Goal: Navigation & Orientation: Find specific page/section

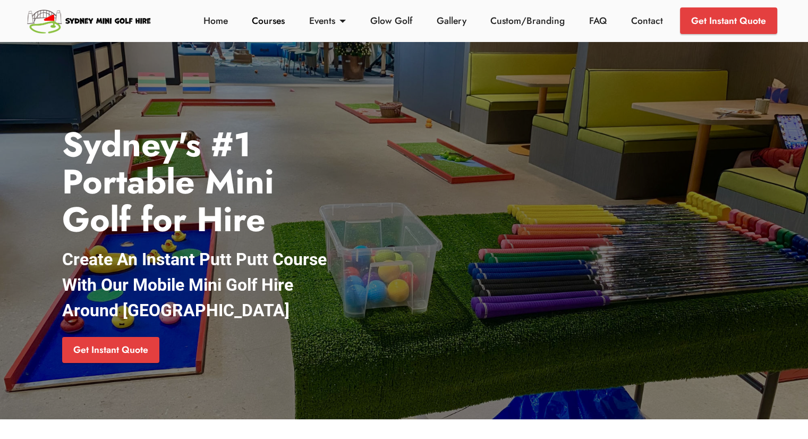
click at [272, 21] on link "Courses" at bounding box center [268, 21] width 39 height 14
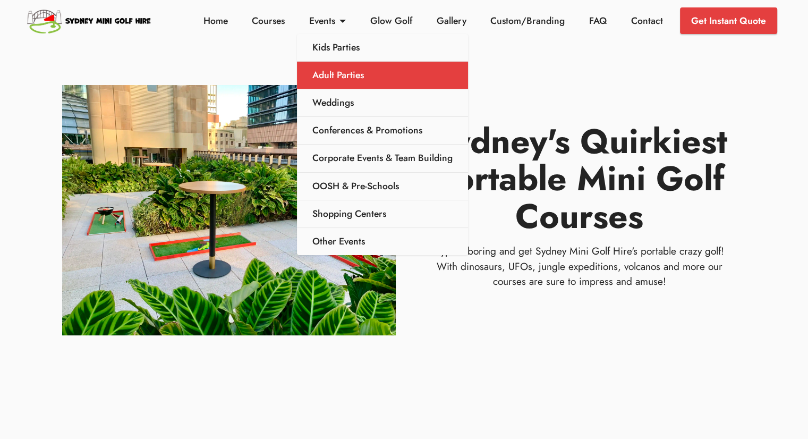
click at [380, 84] on link "Adult Parties" at bounding box center [382, 76] width 171 height 28
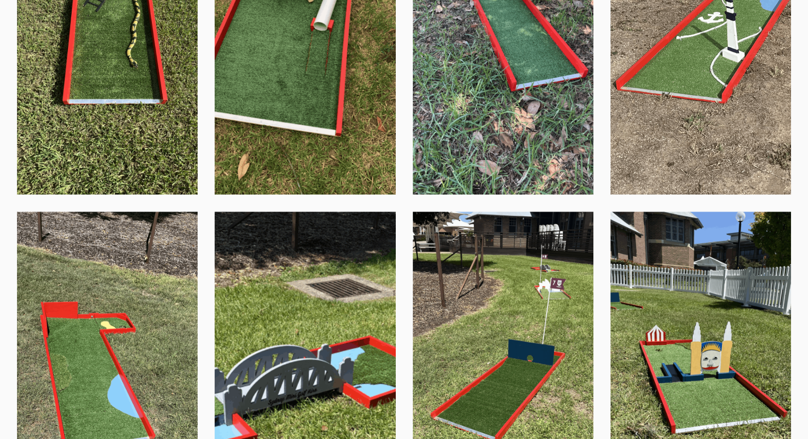
scroll to position [1170, 0]
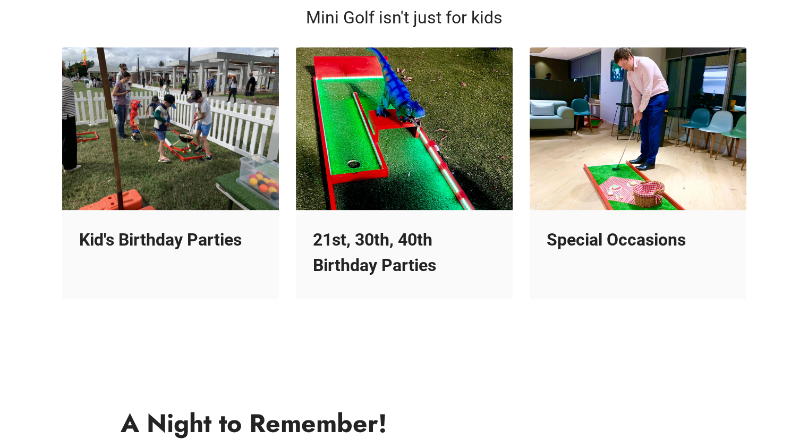
scroll to position [565, 0]
